Goal: Task Accomplishment & Management: Manage account settings

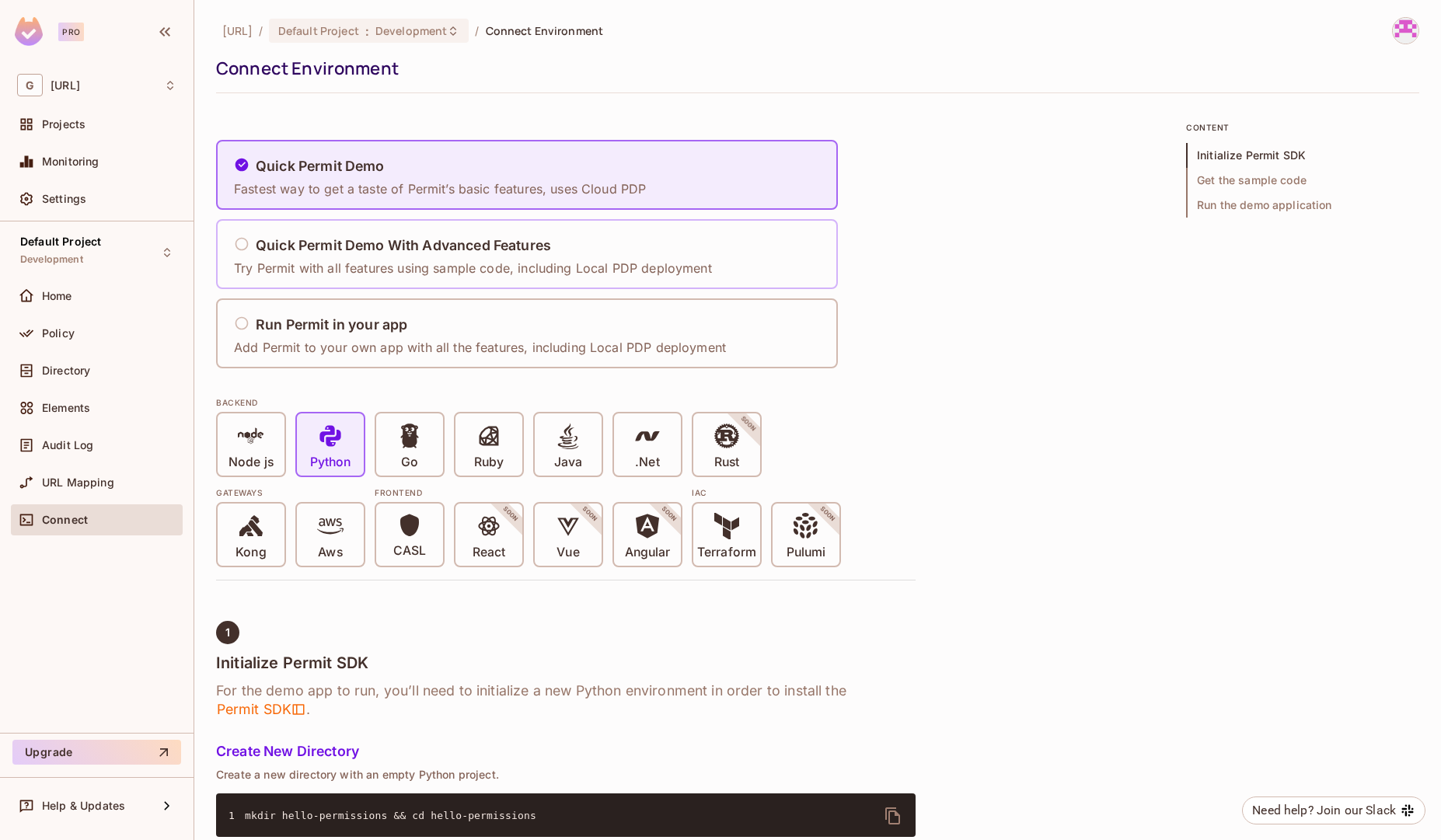
click at [250, 240] on div "Quick Permit Demo With Advanced Features" at bounding box center [473, 246] width 478 height 20
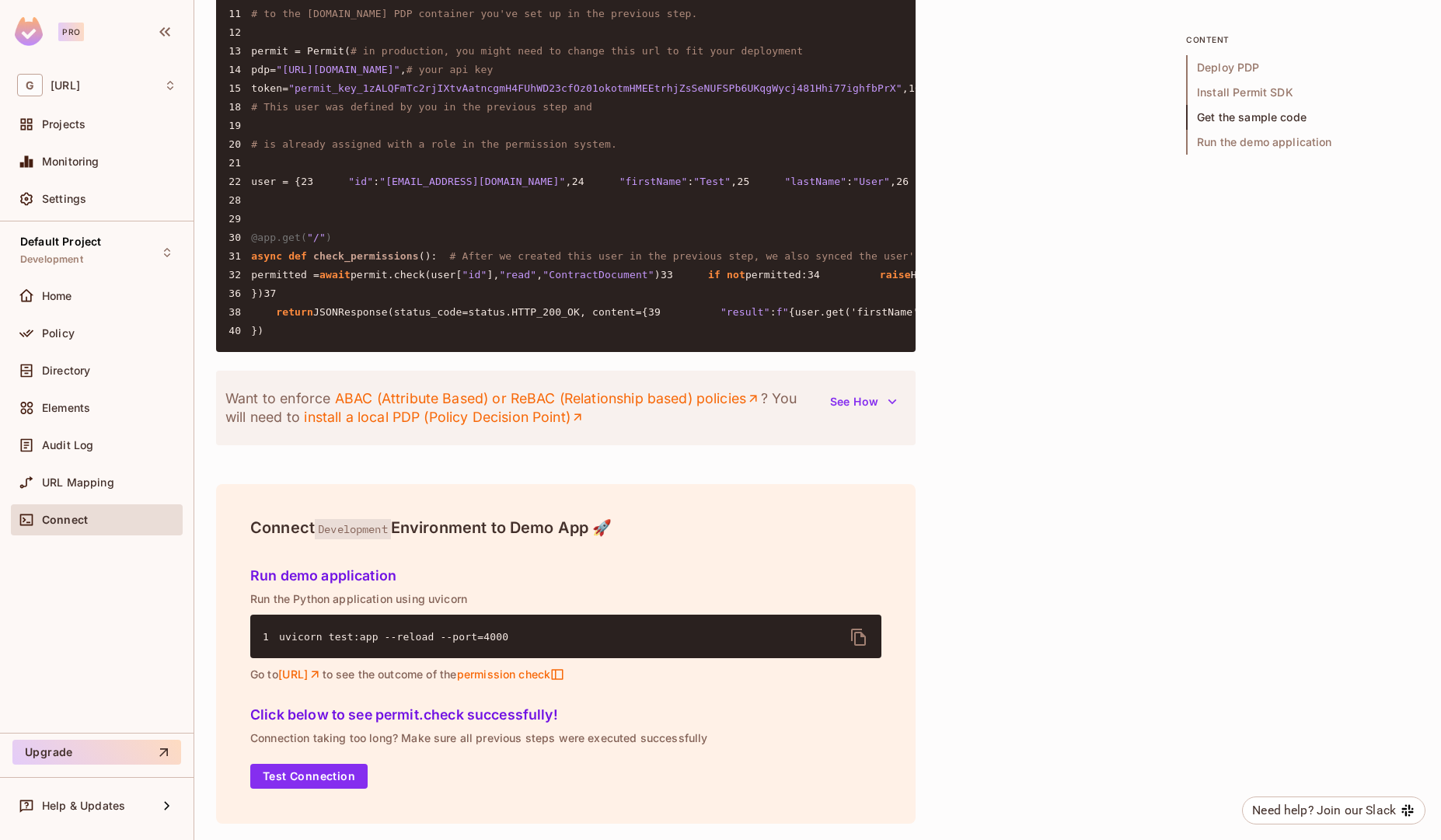
scroll to position [1867, 0]
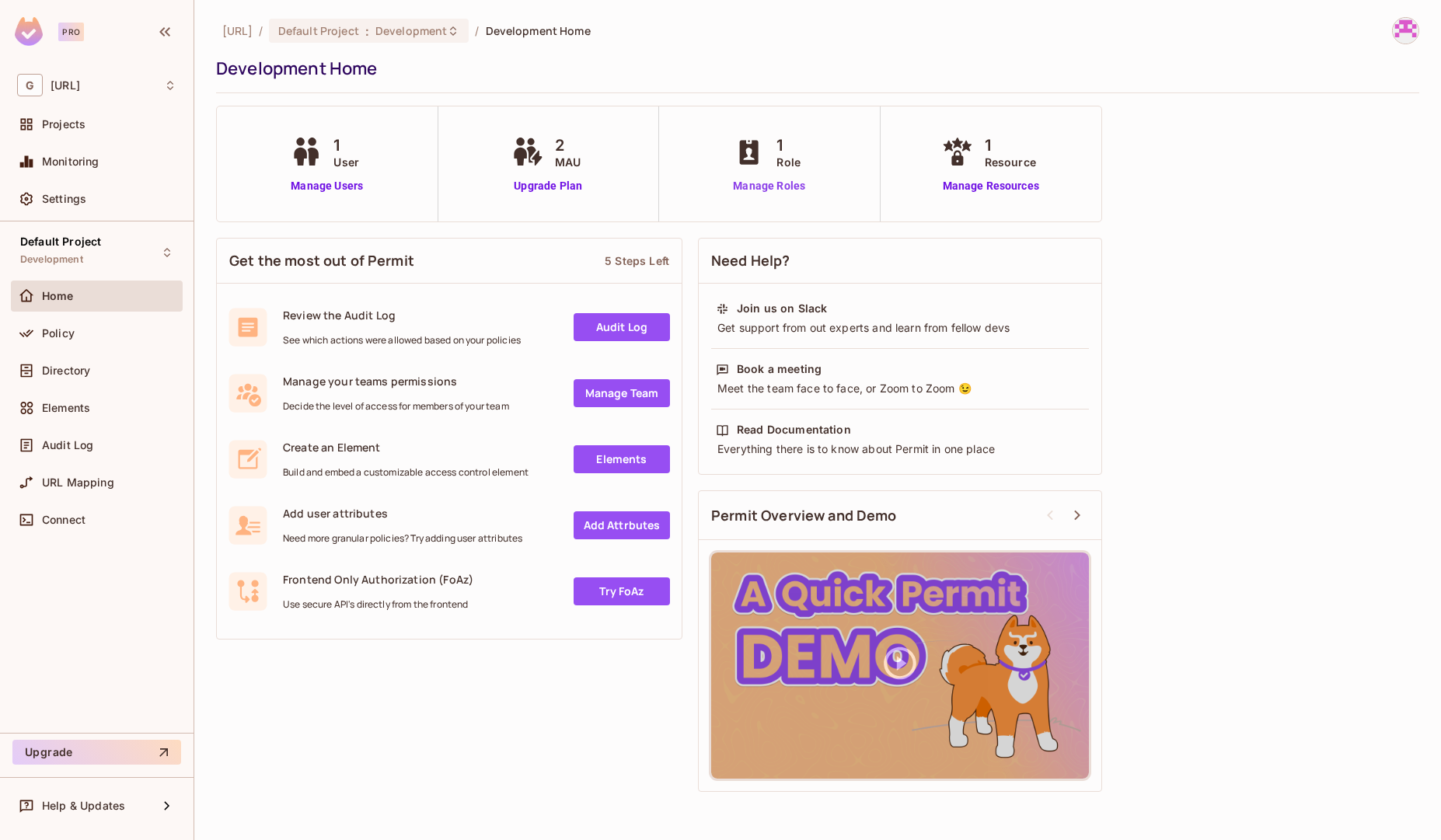
click at [773, 181] on link "Manage Roles" at bounding box center [769, 186] width 78 height 16
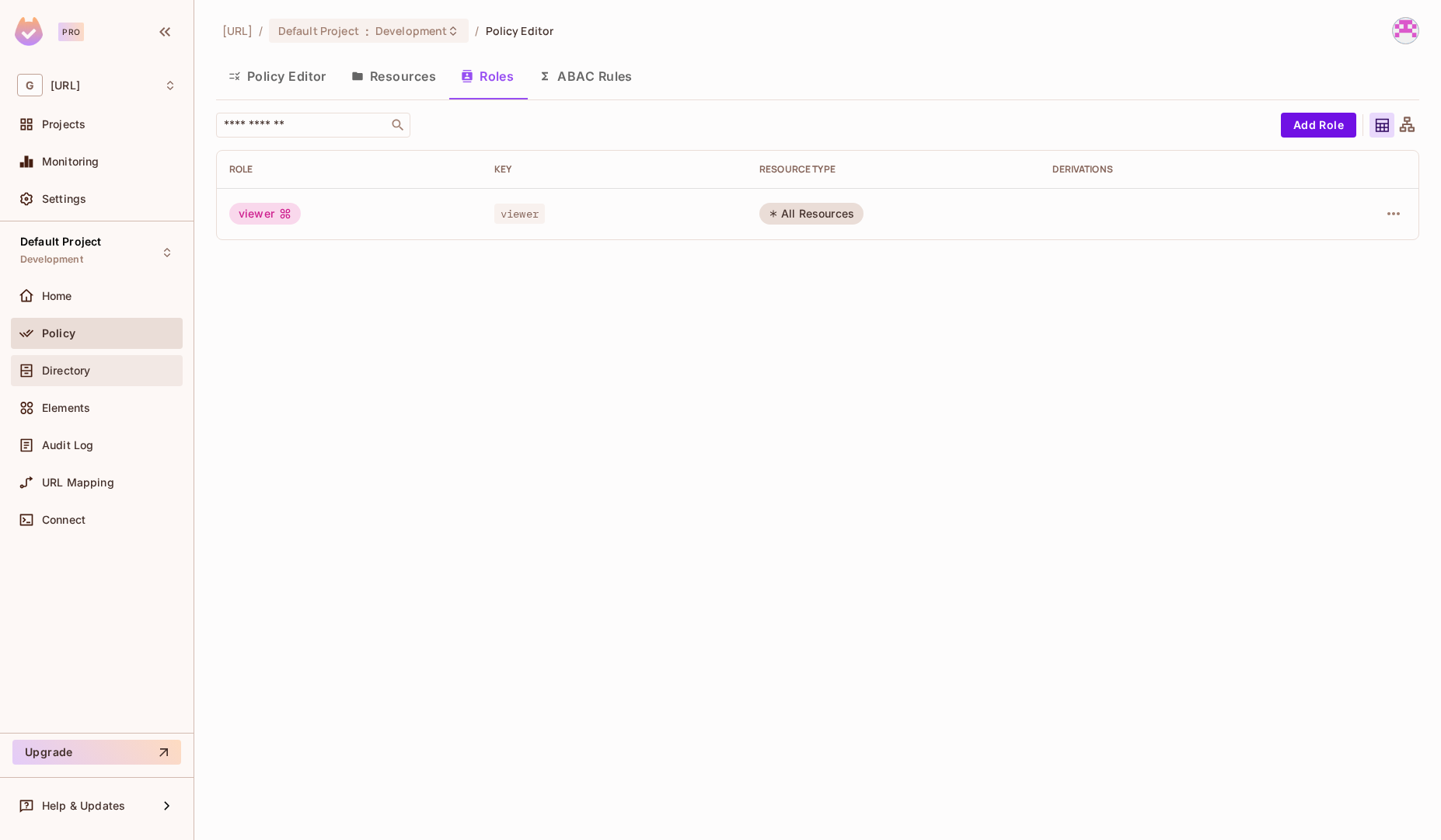
click at [81, 374] on span "Directory" at bounding box center [66, 370] width 48 height 12
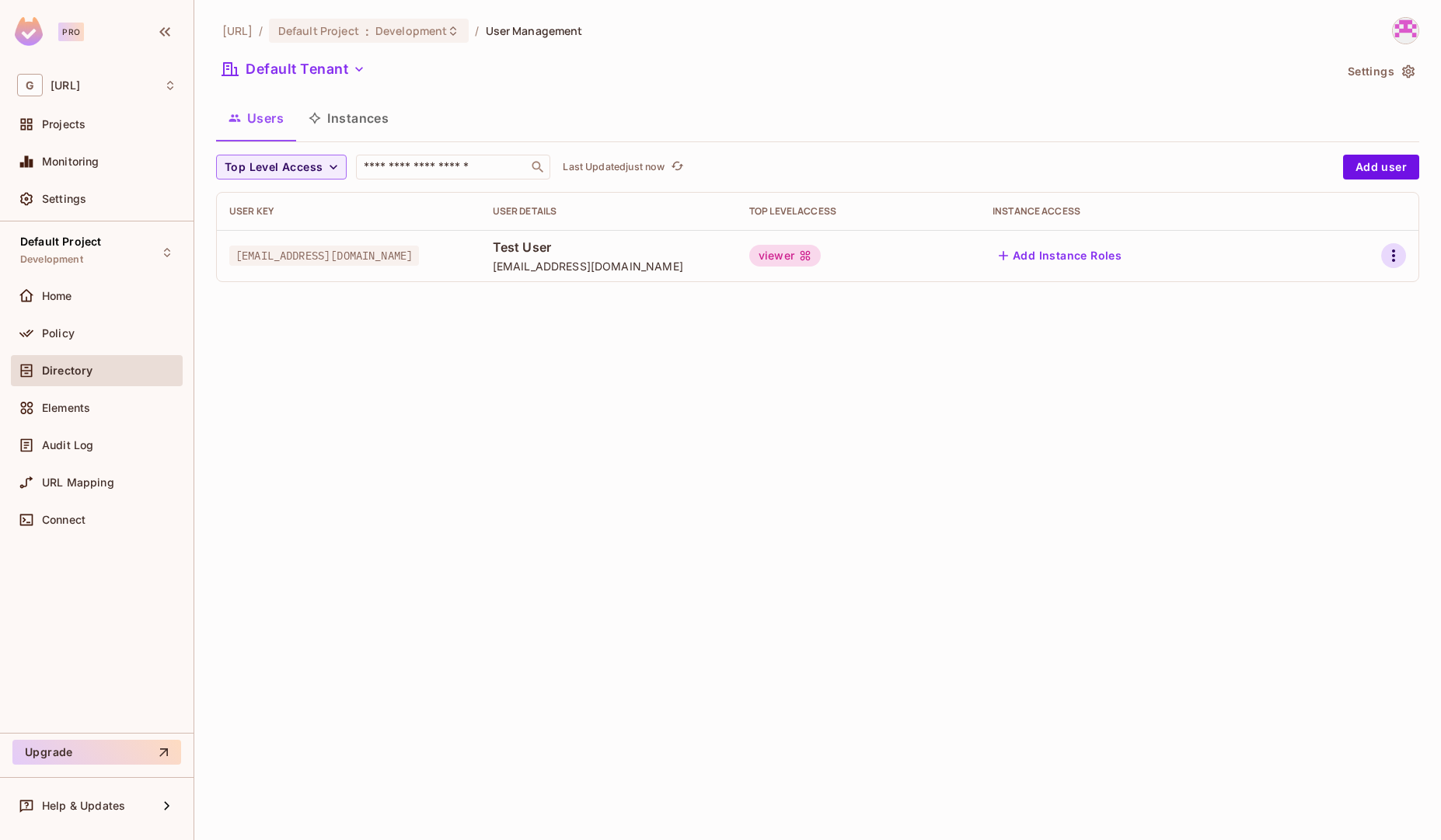
click at [1388, 265] on button "button" at bounding box center [1394, 255] width 24 height 24
click at [1352, 291] on li "Edit" at bounding box center [1326, 291] width 138 height 34
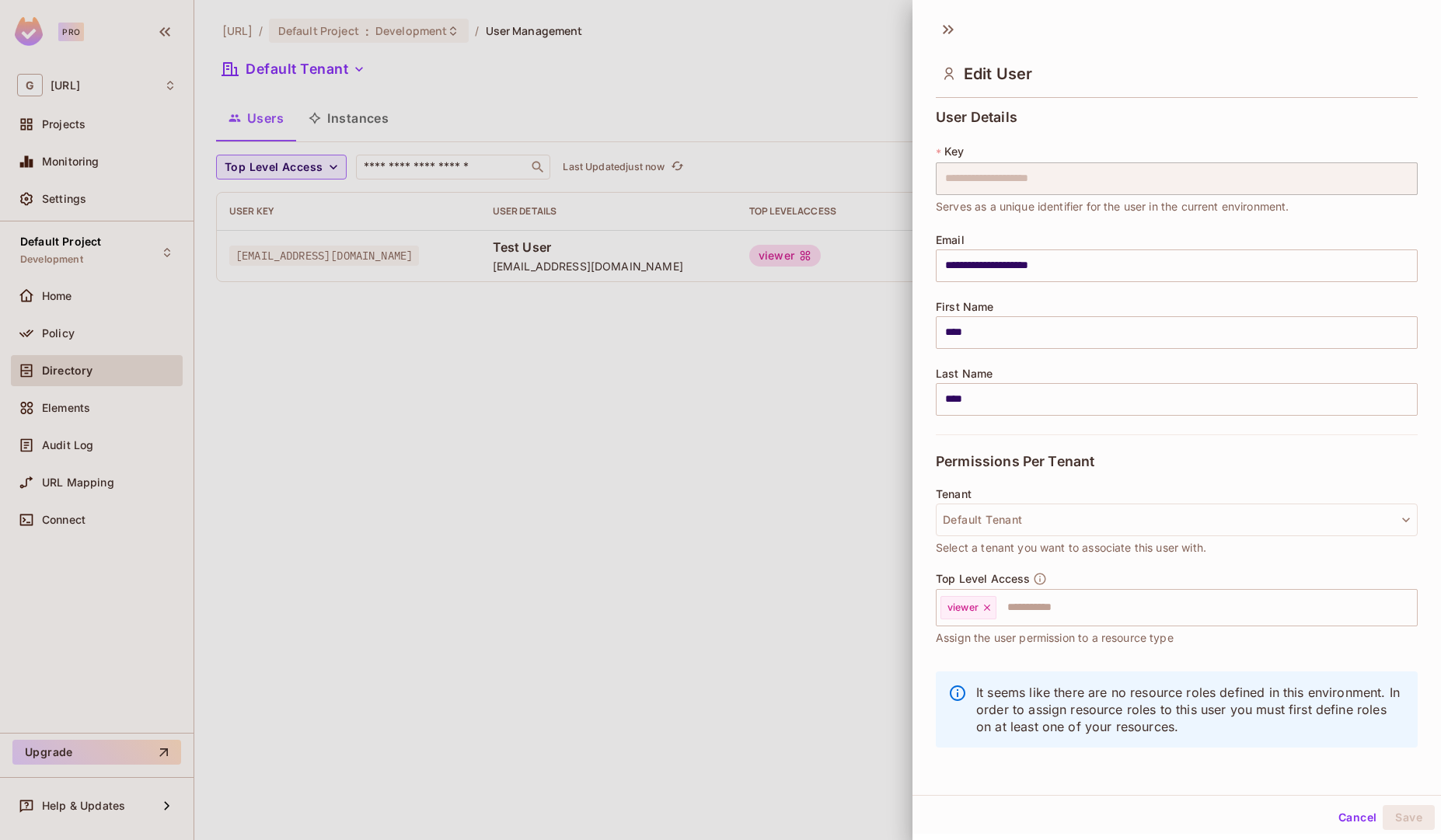
scroll to position [2, 0]
click at [1350, 816] on button "Cancel" at bounding box center [1358, 816] width 51 height 24
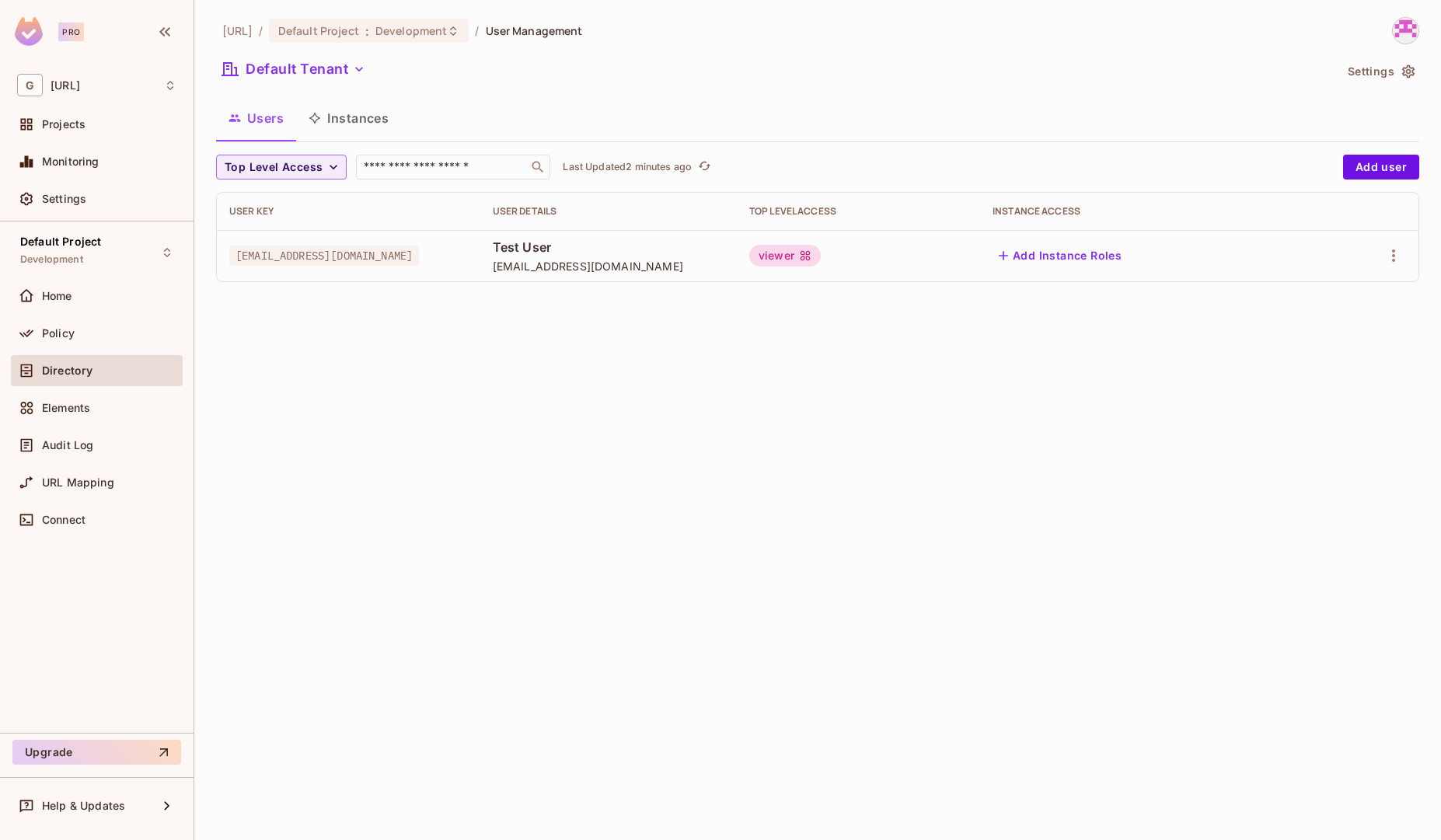
click at [794, 258] on div "viewer" at bounding box center [785, 255] width 72 height 22
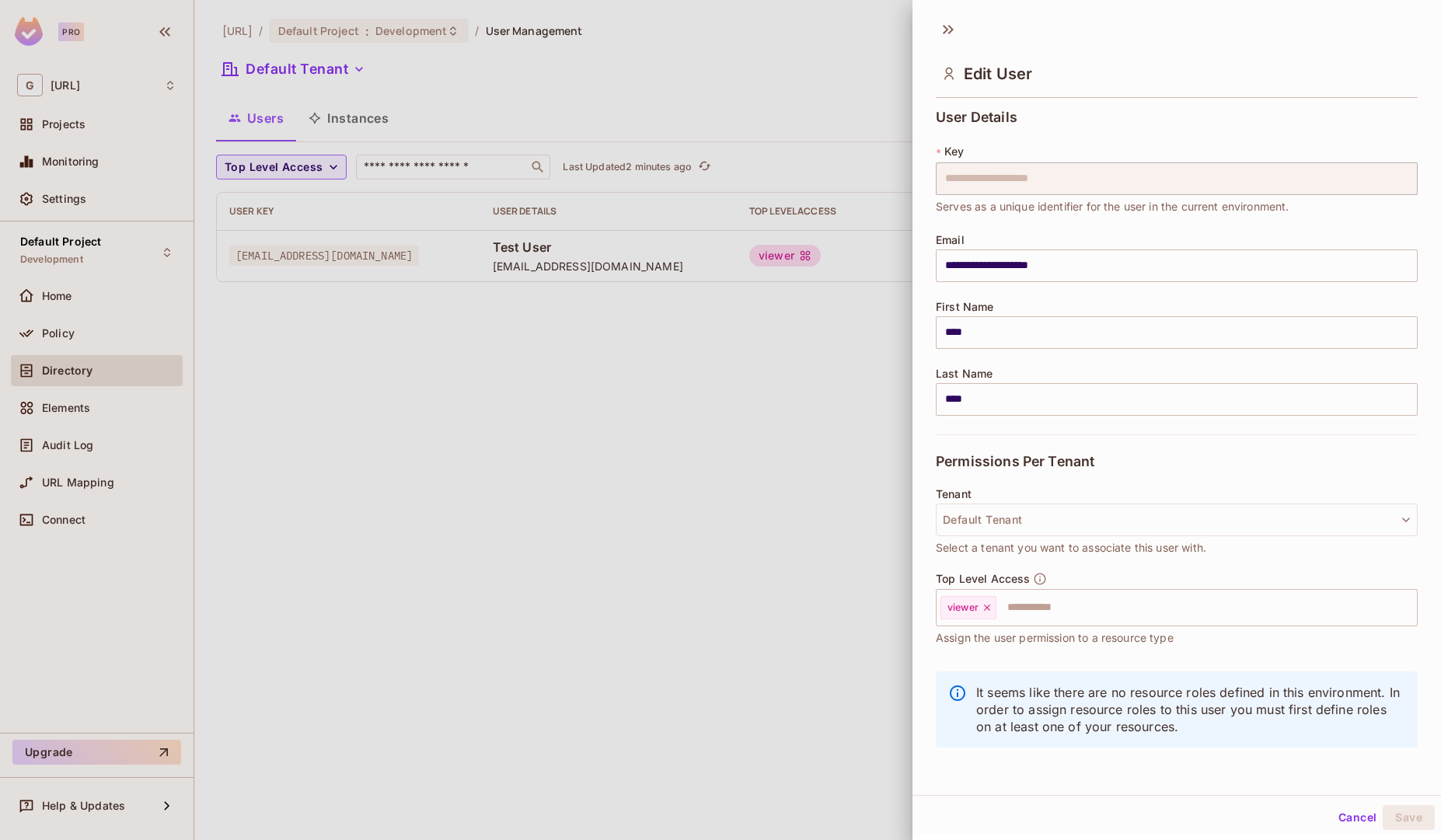
click at [795, 348] on div at bounding box center [720, 420] width 1441 height 840
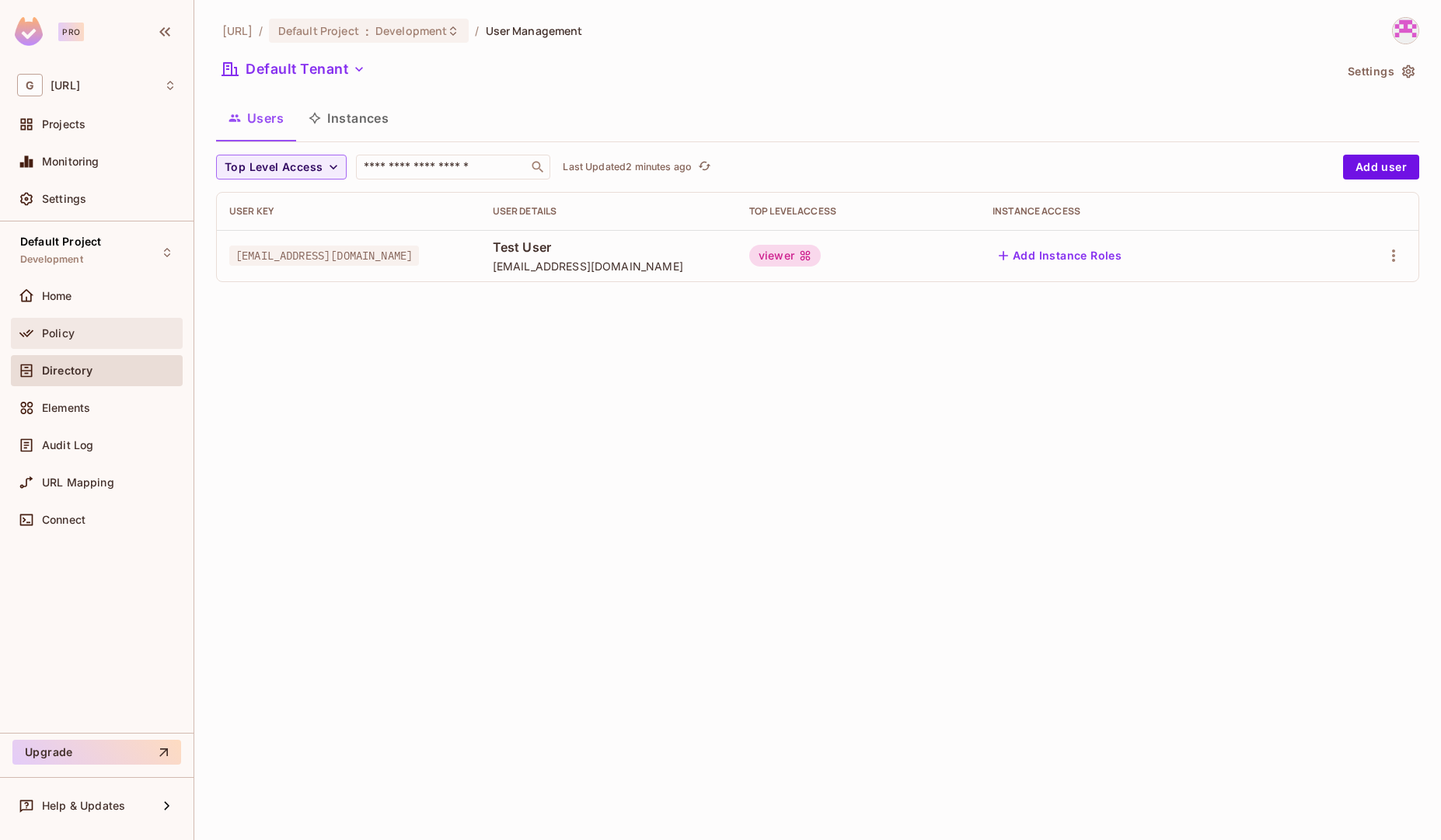
click at [89, 338] on div "Policy" at bounding box center [109, 332] width 135 height 12
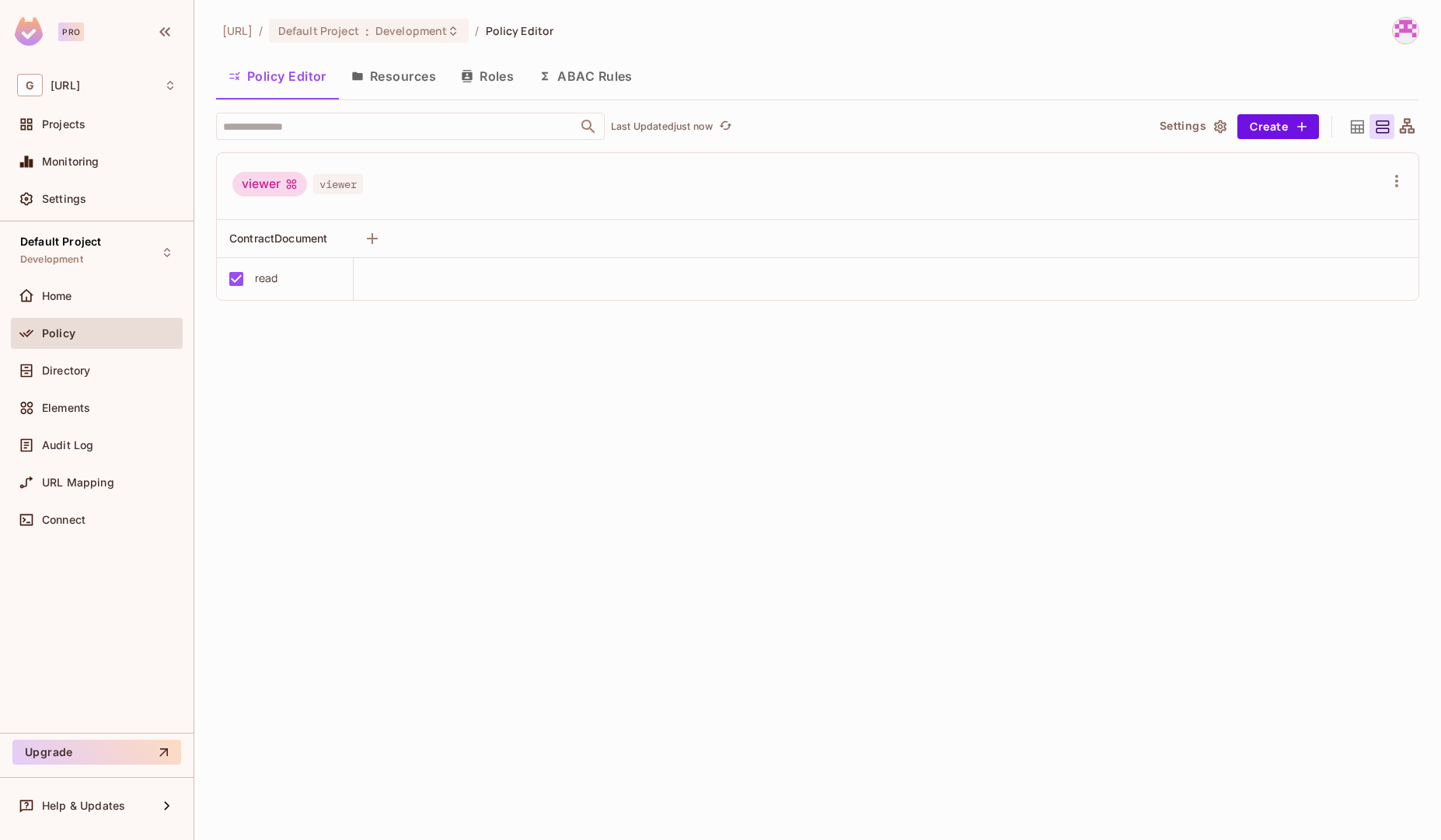
click at [585, 81] on button "ABAC Rules" at bounding box center [586, 75] width 119 height 39
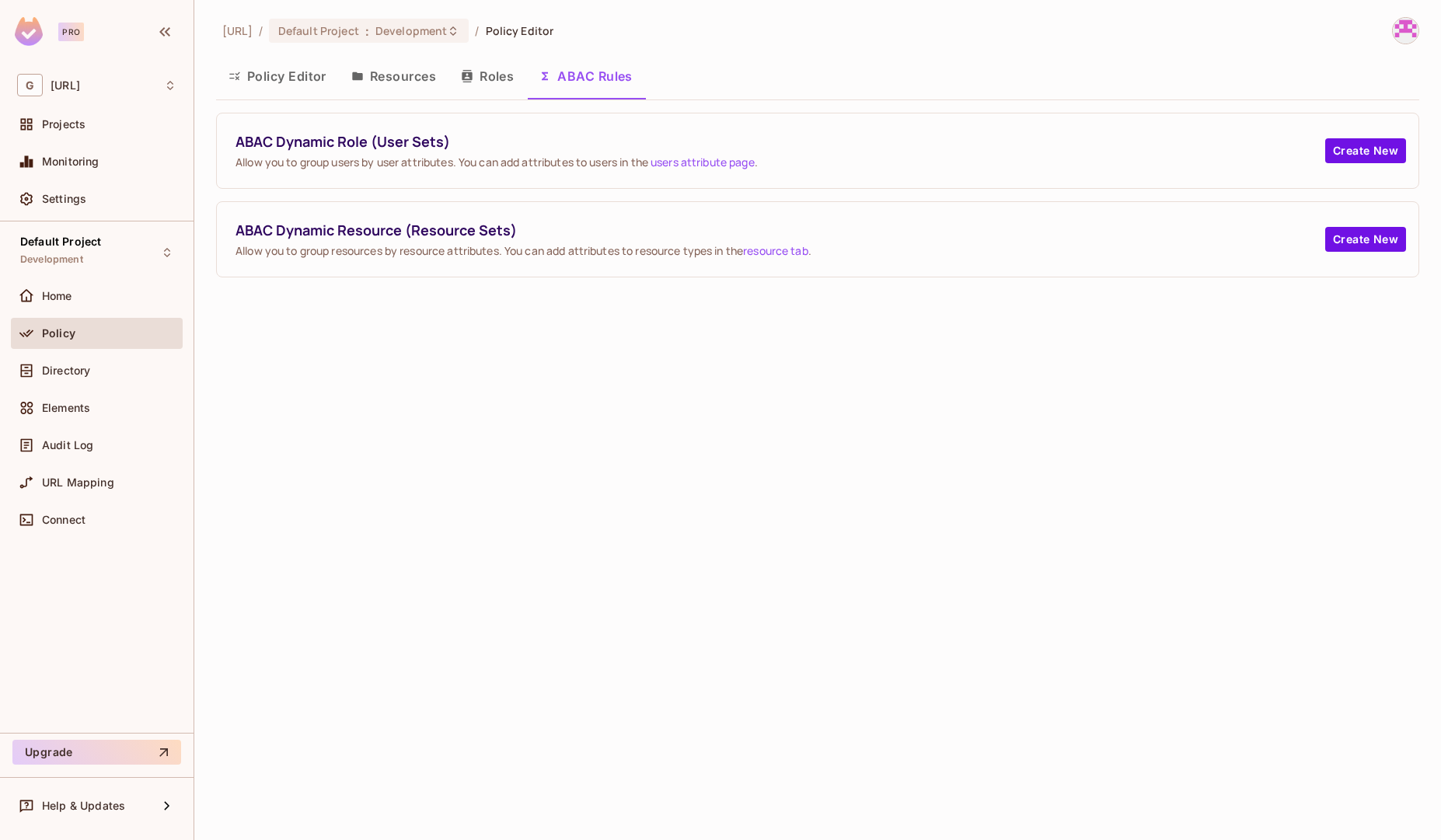
click at [294, 77] on button "Policy Editor" at bounding box center [277, 75] width 122 height 39
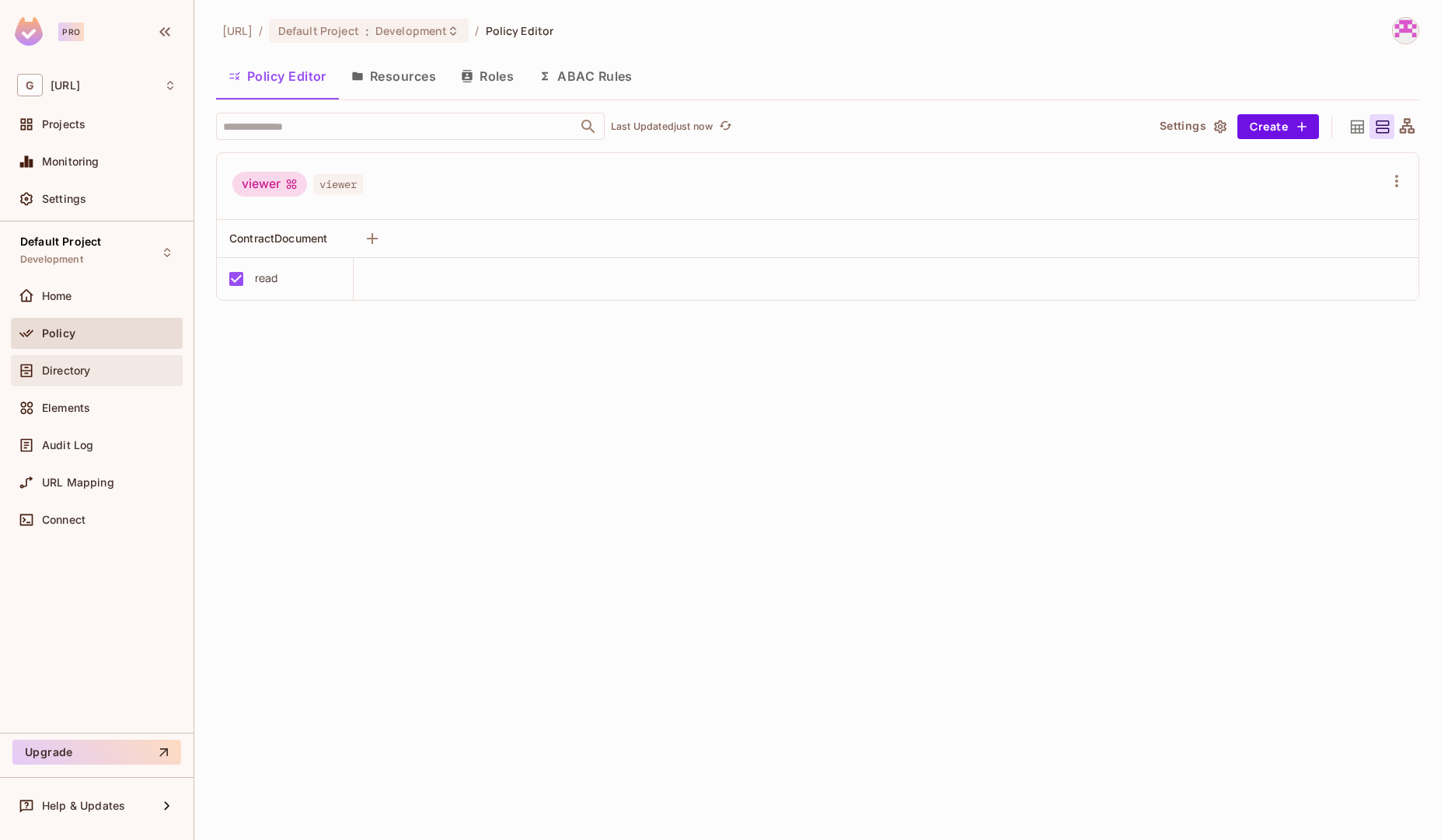
click at [93, 375] on div "Directory" at bounding box center [109, 370] width 135 height 12
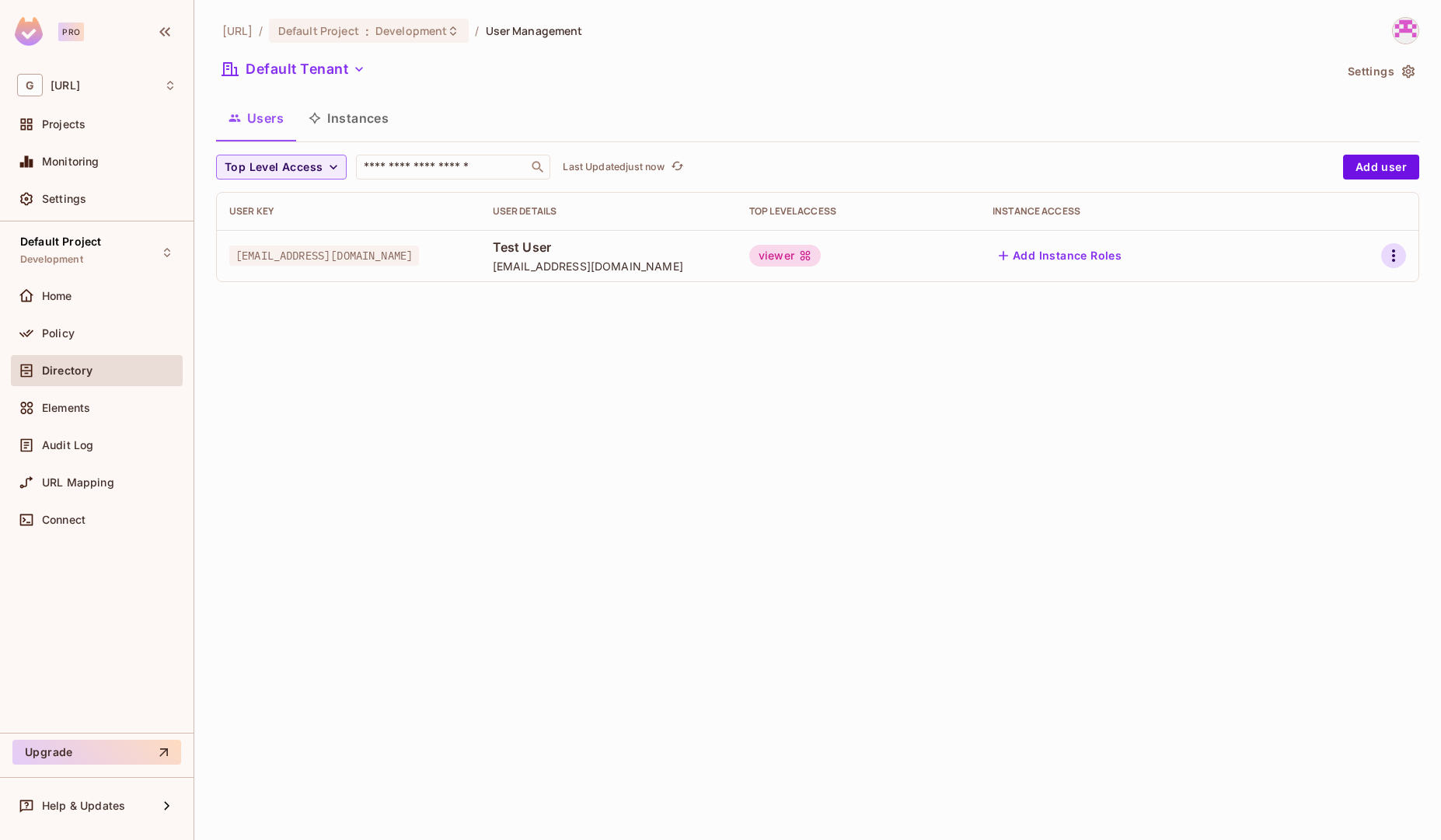
click at [1400, 258] on icon "button" at bounding box center [1394, 256] width 19 height 19
click at [1355, 323] on div "Edit Attributes" at bounding box center [1340, 326] width 77 height 16
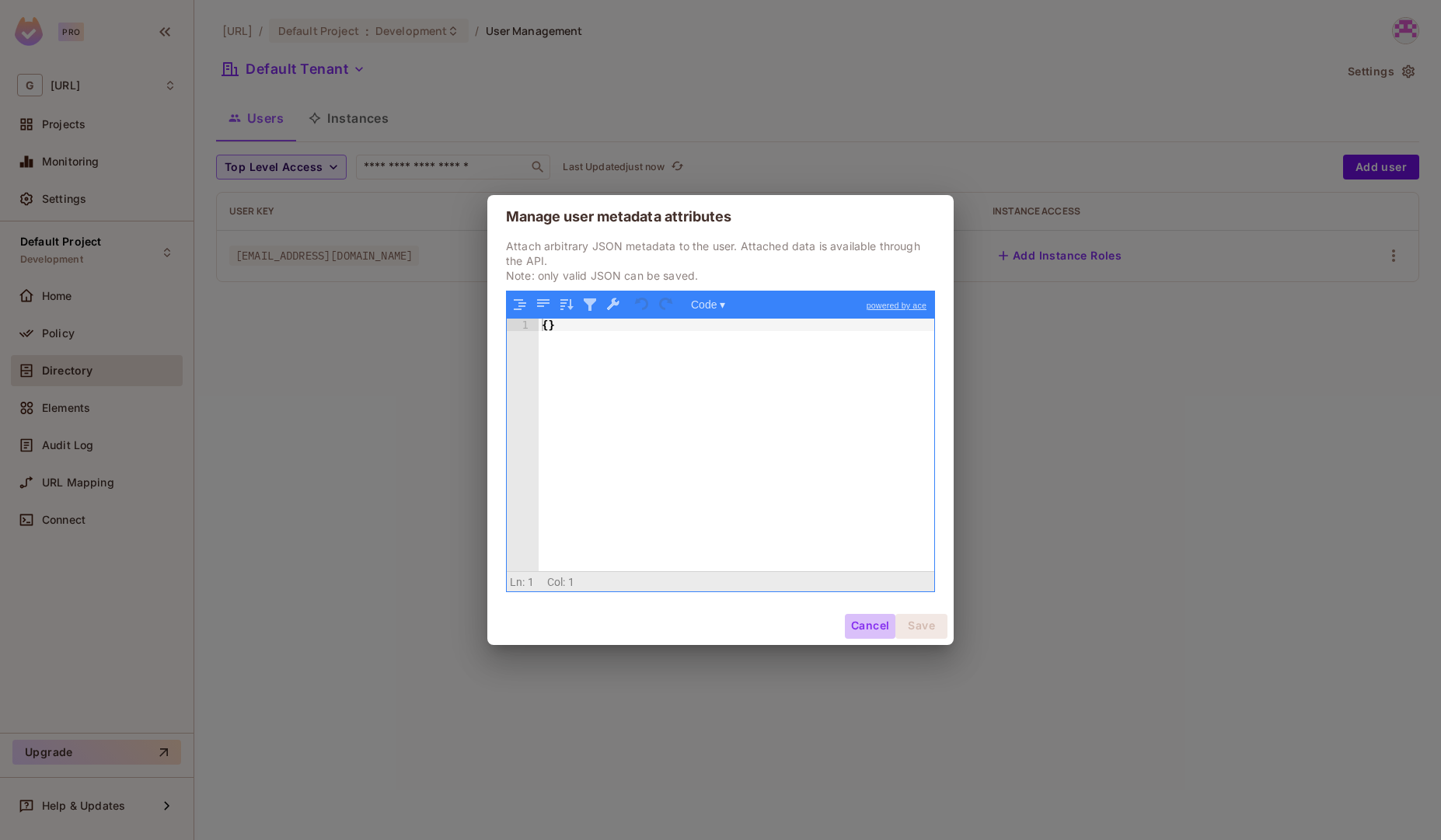
click at [868, 623] on button "Cancel" at bounding box center [870, 626] width 51 height 24
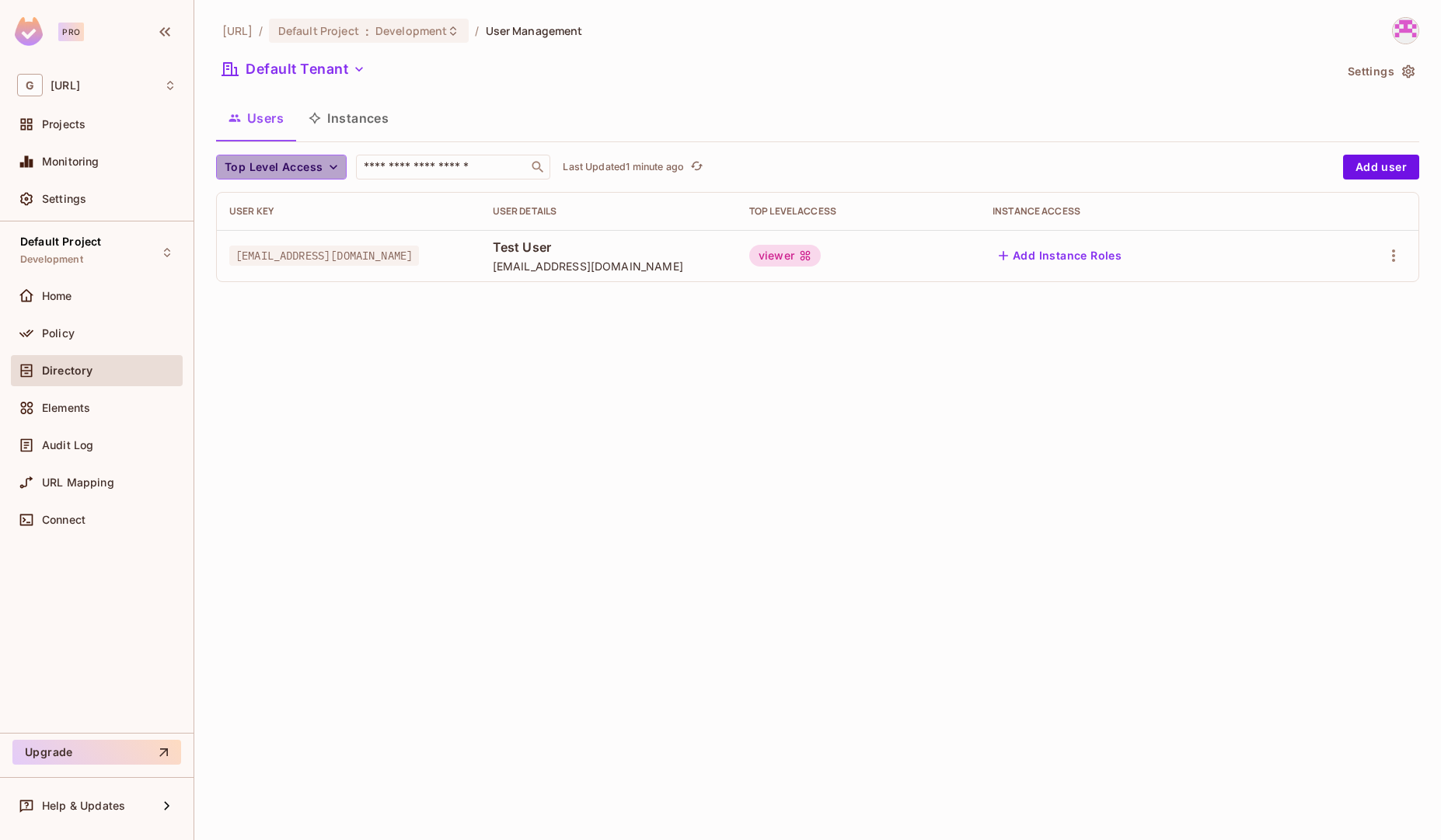
click at [331, 168] on icon "button" at bounding box center [333, 167] width 16 height 16
click at [268, 204] on span "viewer" at bounding box center [255, 202] width 53 height 15
click at [273, 170] on icon "button" at bounding box center [272, 167] width 16 height 16
